Goal: Task Accomplishment & Management: Manage account settings

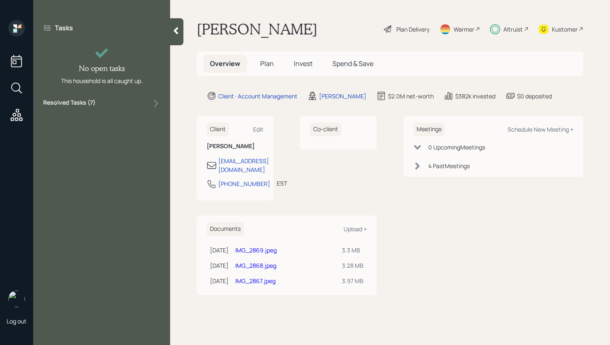
click at [128, 95] on div "Tasks No open tasks This household is all caught up. Resolved Tasks ( 7 )" at bounding box center [101, 66] width 137 height 92
click at [130, 103] on div "Resolved Tasks ( 7 )" at bounding box center [101, 103] width 117 height 10
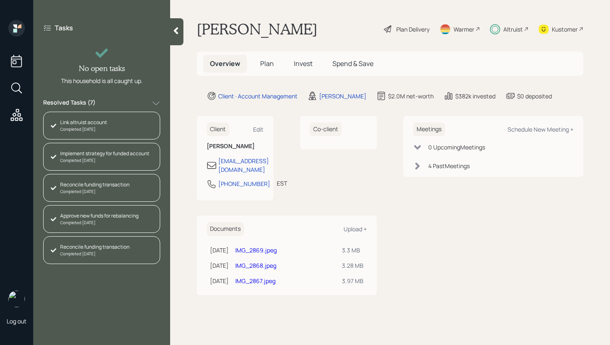
click at [176, 34] on icon at bounding box center [176, 31] width 8 height 8
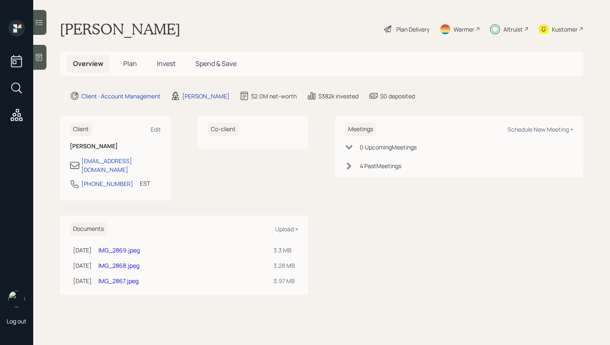
click at [155, 64] on h5 "Invest" at bounding box center [166, 64] width 32 height 18
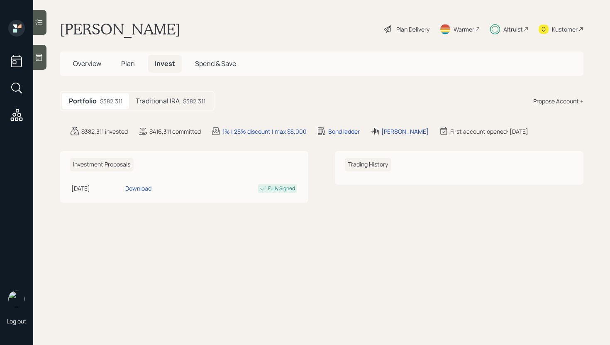
click at [178, 105] on h5 "Traditional IRA" at bounding box center [158, 101] width 44 height 8
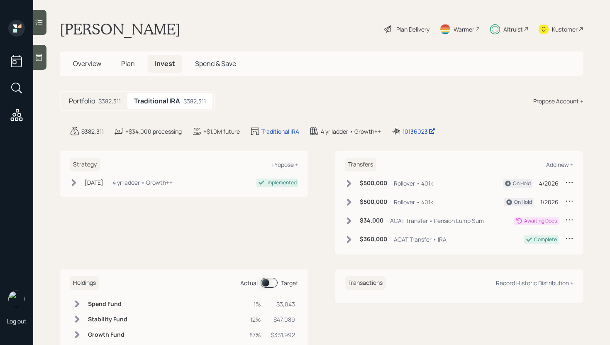
scroll to position [39, 0]
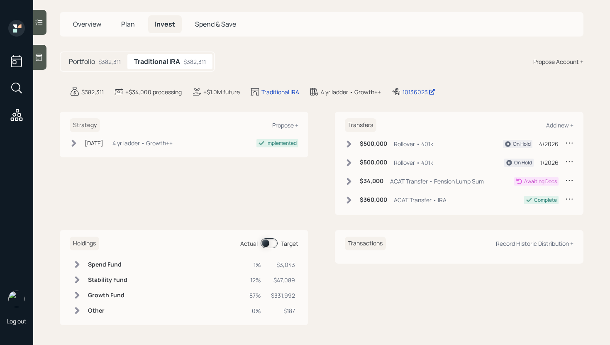
click at [265, 242] on span at bounding box center [269, 243] width 17 height 10
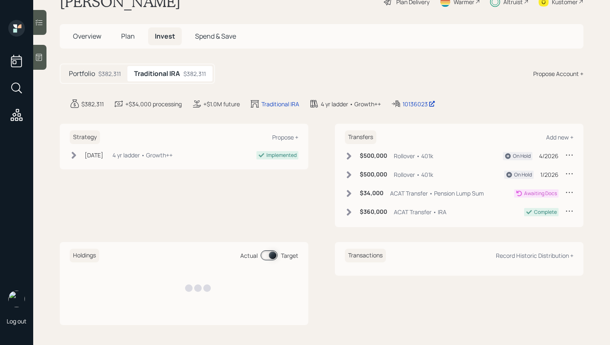
scroll to position [27, 0]
click at [270, 258] on span at bounding box center [269, 255] width 17 height 10
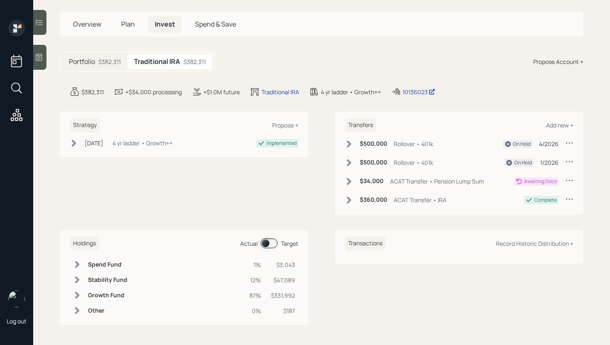
click at [266, 245] on span at bounding box center [269, 243] width 17 height 10
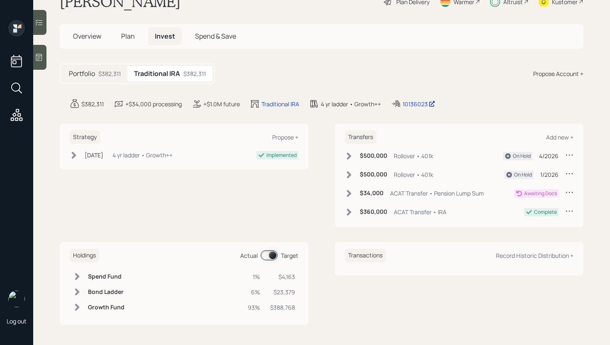
click at [44, 27] on div at bounding box center [39, 22] width 13 height 25
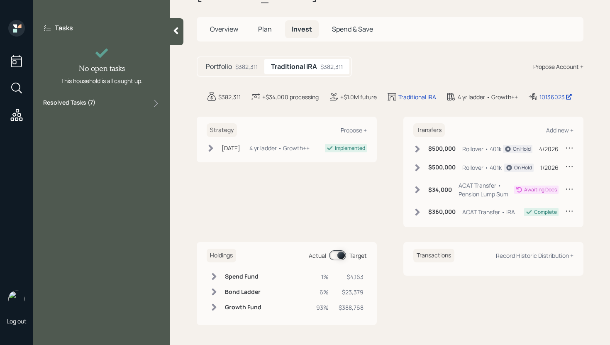
click at [138, 99] on div "Resolved Tasks ( 7 )" at bounding box center [101, 103] width 117 height 10
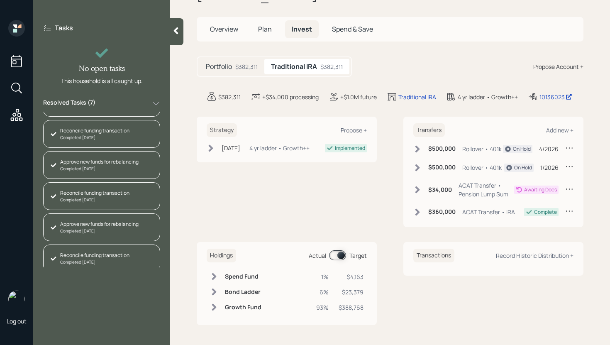
scroll to position [66, 0]
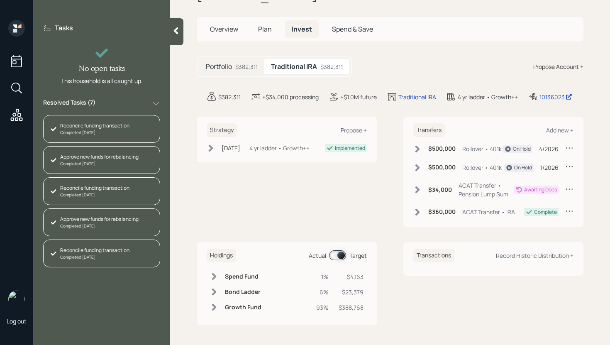
click at [178, 32] on icon at bounding box center [176, 31] width 8 height 8
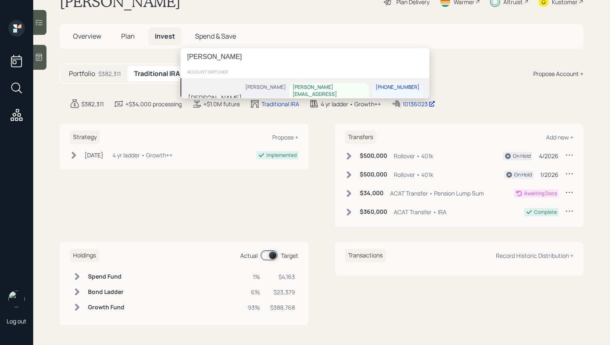
type input "[PERSON_NAME]"
click at [249, 85] on div "Jalene Welch Harrison Schaefer jalene.welch@gmail.com 916-833-4306" at bounding box center [304, 97] width 249 height 39
